Goal: Check status: Check status

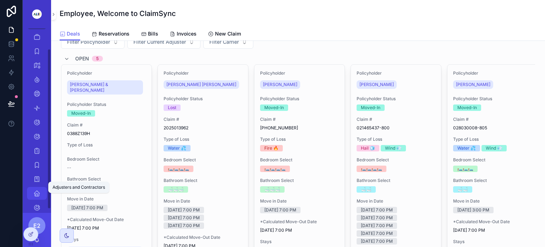
scroll to position [27, 0]
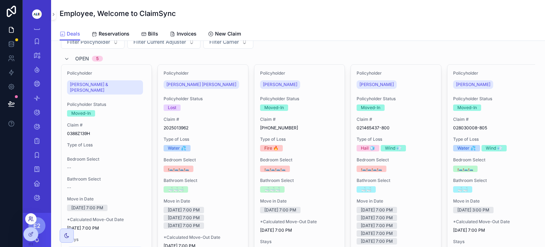
click at [30, 218] on icon at bounding box center [31, 219] width 6 height 6
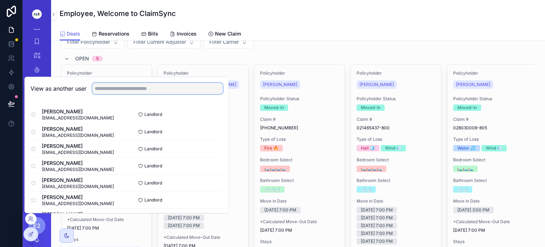
click at [104, 90] on input "text" at bounding box center [157, 88] width 131 height 11
type input "***"
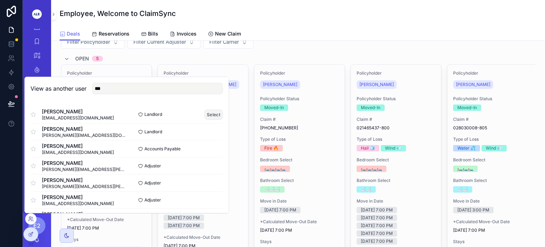
click at [205, 112] on button "Select" at bounding box center [213, 114] width 18 height 10
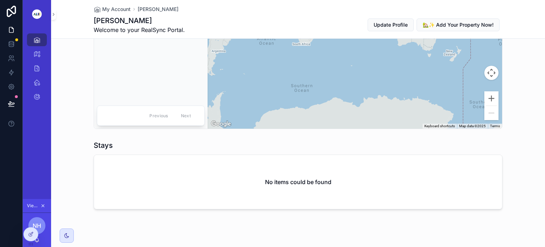
scroll to position [531, 0]
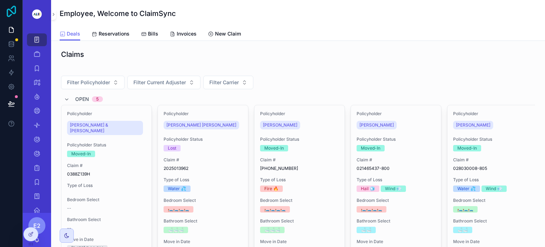
click at [12, 11] on icon at bounding box center [11, 11] width 9 height 11
click at [29, 218] on icon at bounding box center [31, 219] width 6 height 6
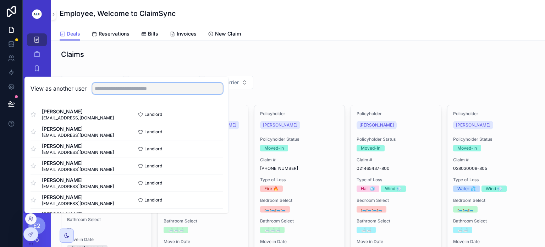
click at [106, 89] on input "text" at bounding box center [157, 88] width 131 height 11
type input "***"
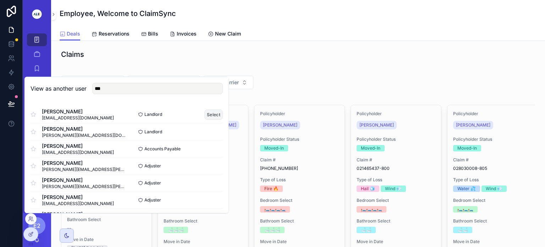
drag, startPoint x: 205, startPoint y: 110, endPoint x: 202, endPoint y: 113, distance: 3.8
drag, startPoint x: 202, startPoint y: 113, endPoint x: 182, endPoint y: 113, distance: 20.2
click at [182, 113] on div "Landlord Select" at bounding box center [175, 114] width 96 height 10
click at [205, 115] on button "Select" at bounding box center [213, 114] width 18 height 10
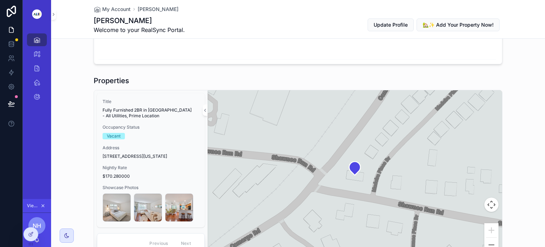
scroll to position [397, 0]
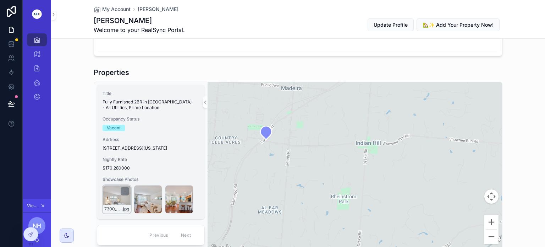
click at [104, 207] on div "7300_ShawneeRun_U2_Interior_023 .jpg" at bounding box center [117, 199] width 28 height 28
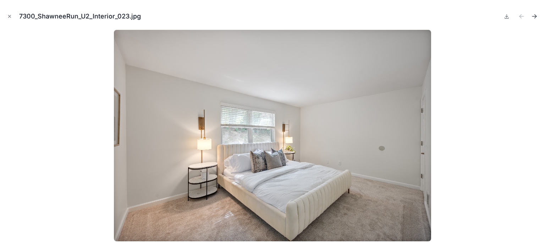
click at [534, 16] on icon "Next file" at bounding box center [534, 16] width 4 height 0
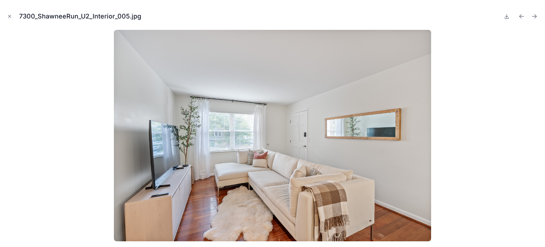
click at [534, 16] on icon "Next file" at bounding box center [534, 16] width 4 height 0
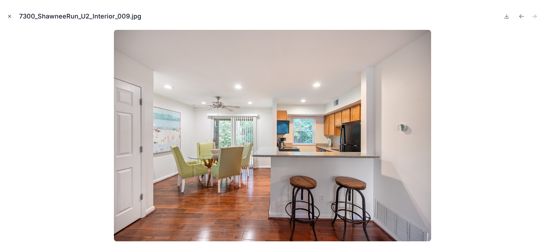
click at [9, 15] on icon "Close modal" at bounding box center [10, 16] width 2 height 2
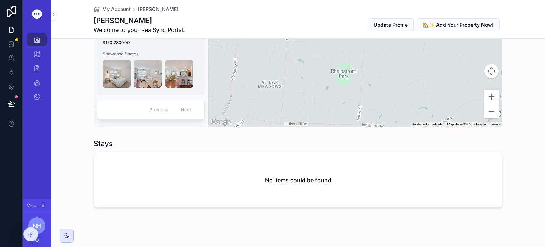
click at [148, 51] on div "Title Fully Furnished 2BR in [GEOGRAPHIC_DATA] - All Utilities, Prime Location …" at bounding box center [151, 27] width 108 height 134
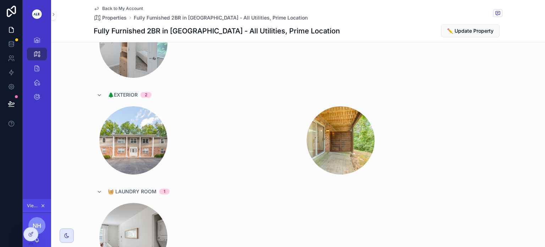
scroll to position [514, 0]
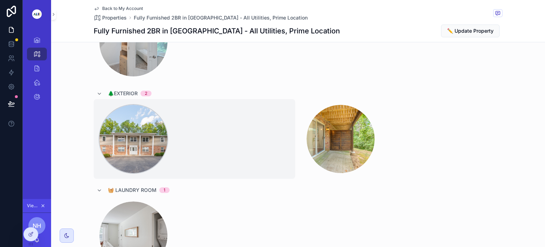
click at [132, 146] on div "scrollable content" at bounding box center [133, 139] width 68 height 68
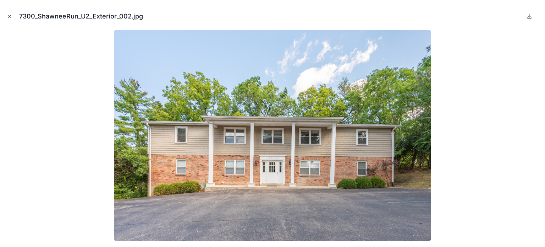
click at [7, 18] on icon "Close modal" at bounding box center [9, 16] width 5 height 5
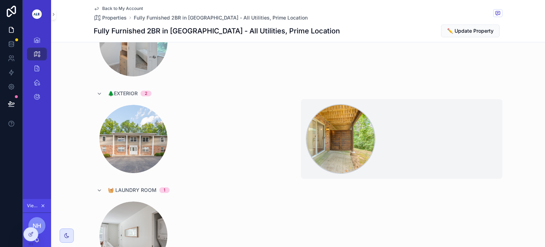
click at [337, 143] on div "scrollable content" at bounding box center [340, 139] width 68 height 68
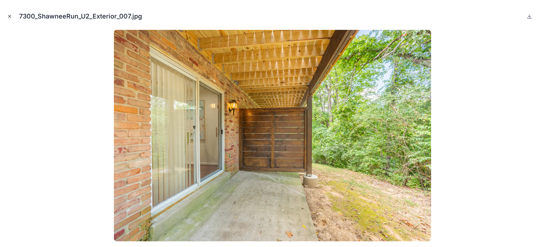
click at [9, 16] on icon "Close modal" at bounding box center [10, 16] width 2 height 2
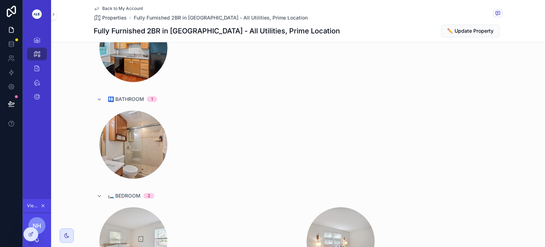
scroll to position [1103, 0]
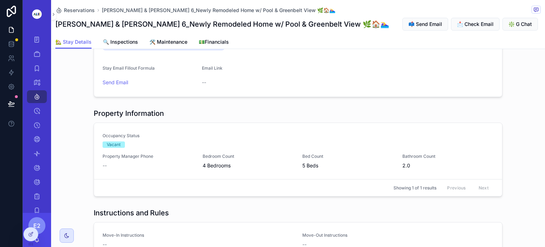
scroll to position [405, 0]
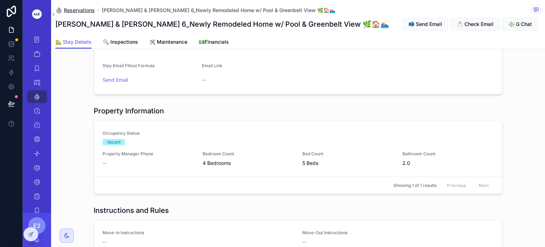
click at [67, 11] on span "Reservations" at bounding box center [79, 10] width 31 height 7
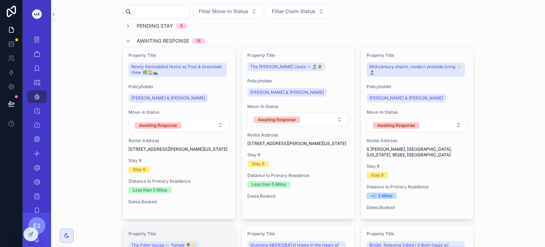
scroll to position [32, 0]
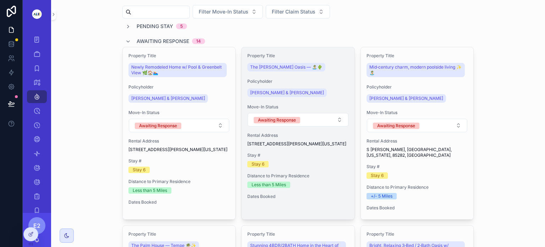
click at [306, 95] on div "David & Vanessa Shrader" at bounding box center [297, 92] width 101 height 11
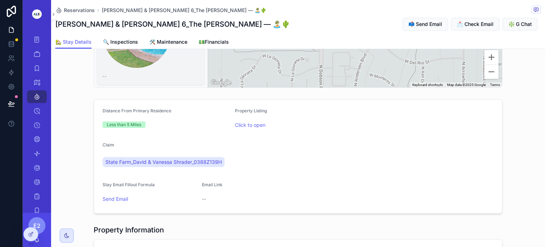
scroll to position [286, 0]
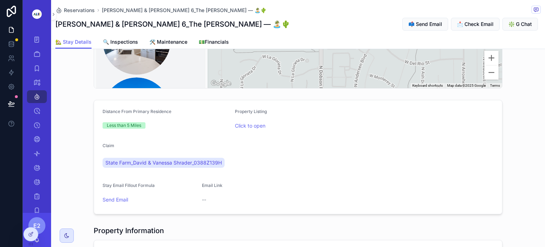
scroll to position [0, 0]
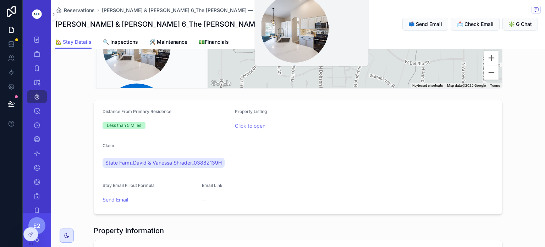
click at [343, 47] on div "scrollable content" at bounding box center [311, 28] width 102 height 210
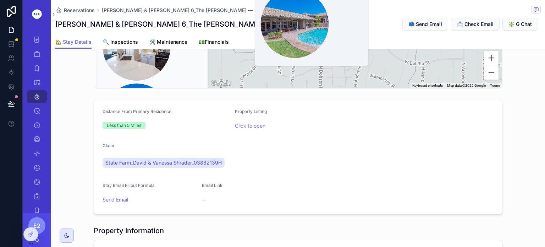
scroll to position [84, 0]
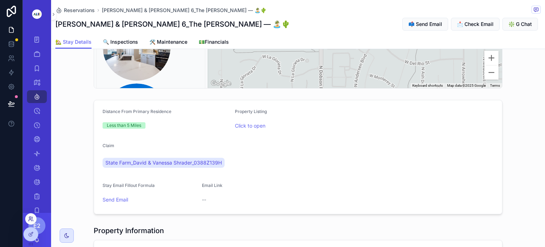
click at [30, 220] on icon at bounding box center [31, 219] width 6 height 6
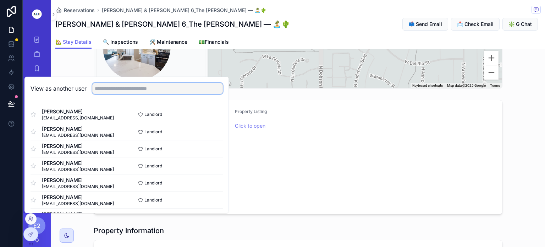
click at [117, 90] on input "text" at bounding box center [157, 88] width 131 height 11
type input "***"
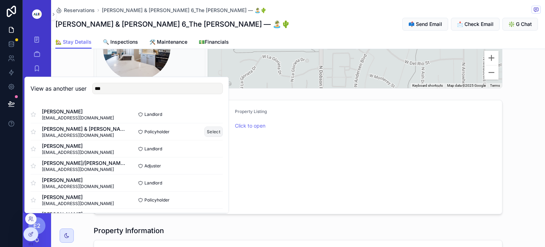
click at [206, 130] on button "Select" at bounding box center [213, 131] width 18 height 10
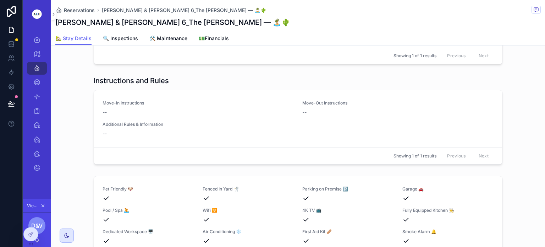
scroll to position [411, 0]
click at [77, 11] on span "Reservations" at bounding box center [79, 10] width 31 height 7
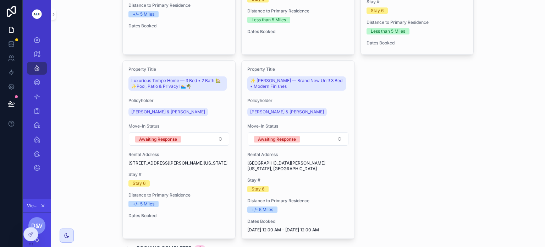
scroll to position [367, 0]
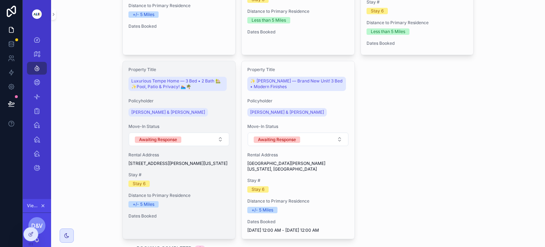
click at [195, 98] on span "Policyholder" at bounding box center [178, 101] width 101 height 6
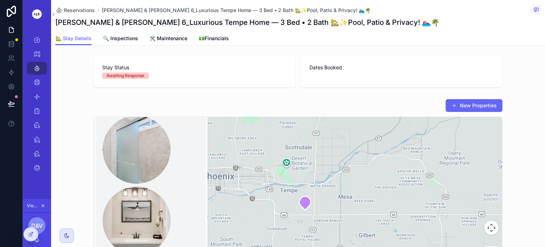
scroll to position [809, 0]
